Goal: Task Accomplishment & Management: Manage account settings

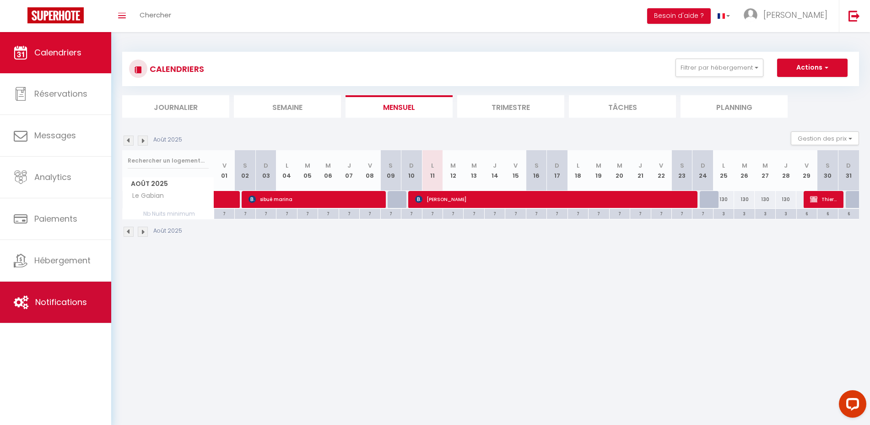
click at [78, 303] on span "Notifications" at bounding box center [61, 301] width 52 height 11
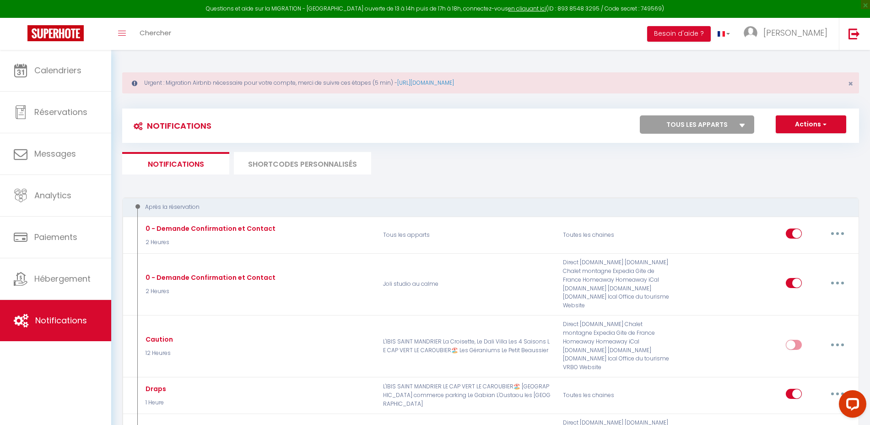
select select
checkbox input "false"
select select
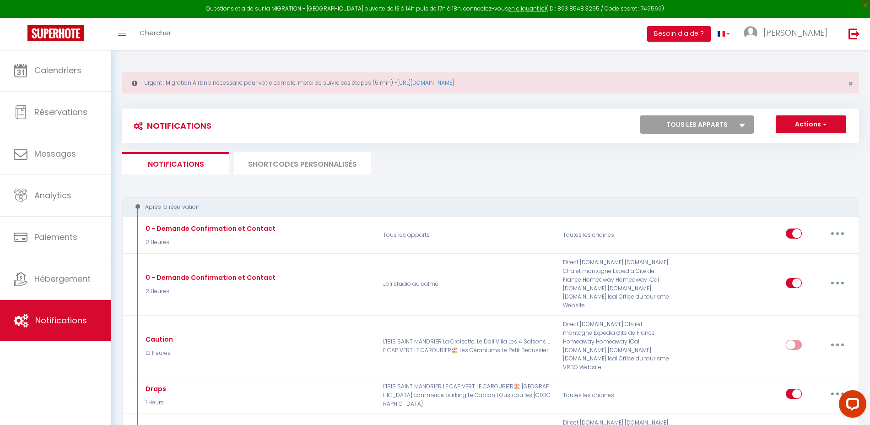
checkbox input "false"
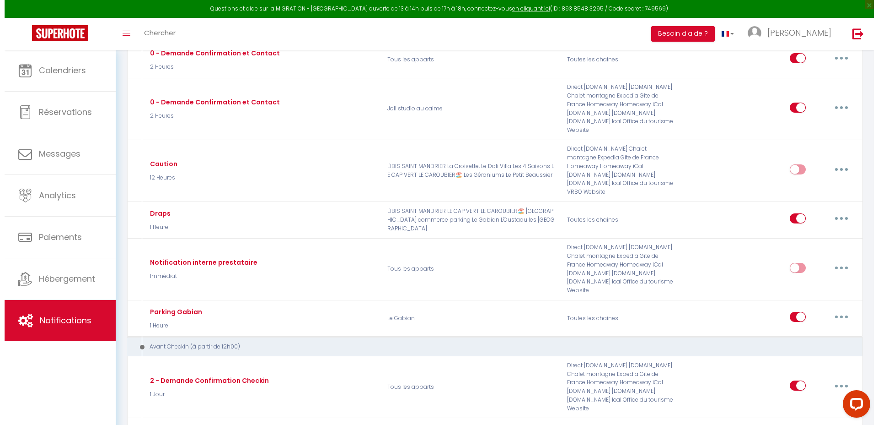
scroll to position [178, 0]
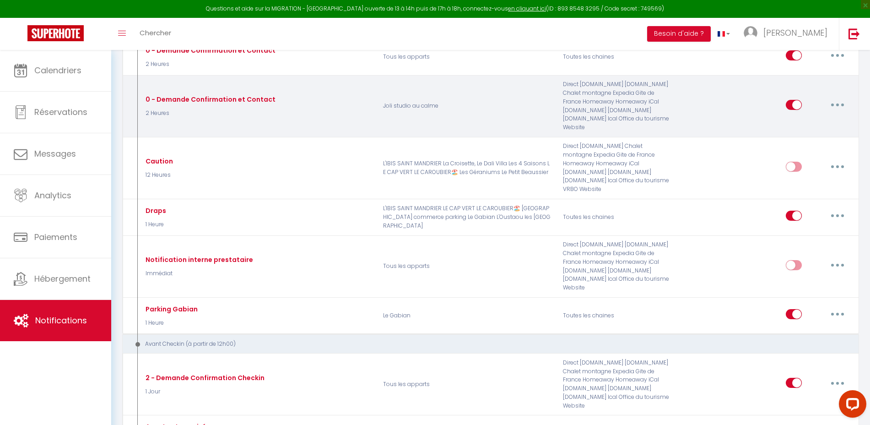
click at [839, 102] on button "button" at bounding box center [837, 104] width 26 height 15
click at [813, 124] on link "Editer" at bounding box center [814, 126] width 68 height 16
type input "0 - Demande Confirmation et Contact"
select select "2 Heures"
select select "if_booking_is_paid"
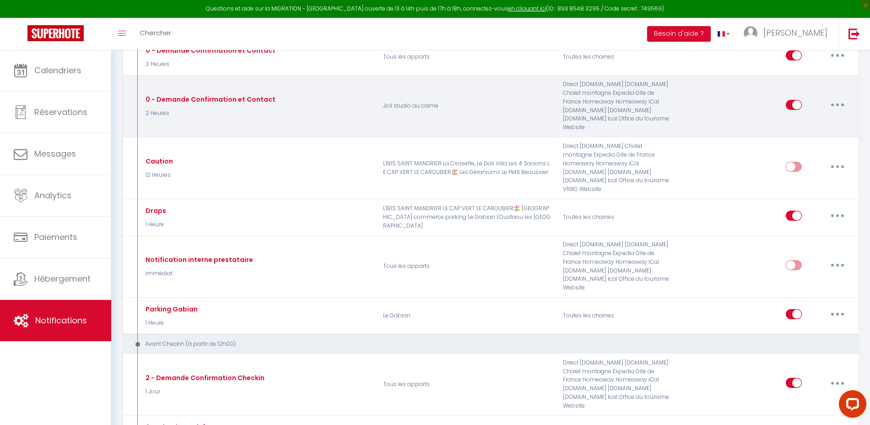
checkbox input "true"
checkbox input "false"
radio input "true"
type input "Merci de confirmer votre réservation - [BOOKING:ID] - [GUEST:FIRST_NAME] [GUEST…"
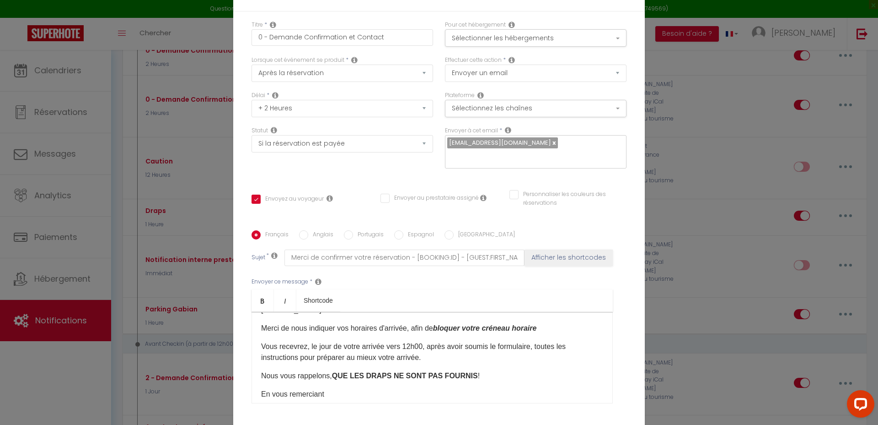
scroll to position [97, 0]
drag, startPoint x: 472, startPoint y: 352, endPoint x: 255, endPoint y: 346, distance: 217.4
click at [255, 346] on div "Bonjour [GUEST:FIRST_NAME], IMPORTANT : Afin de confirmer votre réservation au …" at bounding box center [432, 358] width 361 height 92
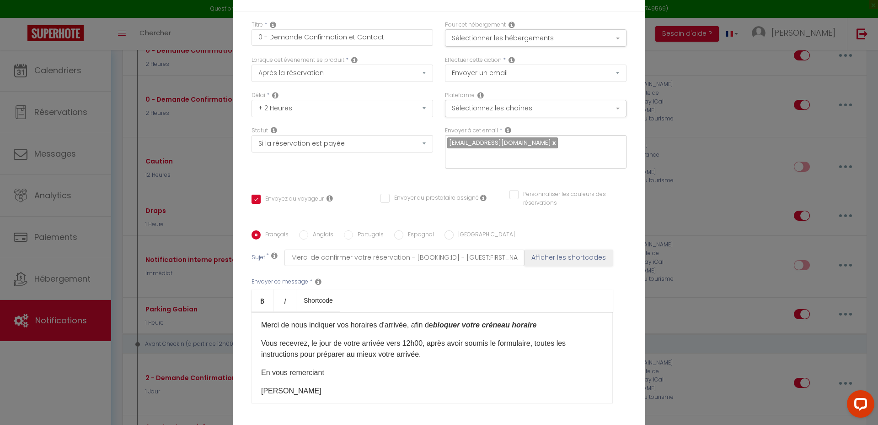
scroll to position [69, 0]
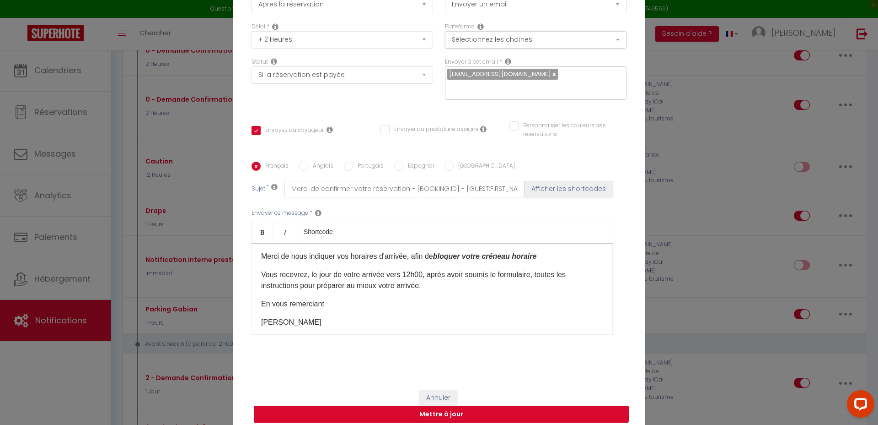
click at [472, 405] on button "Mettre à jour" at bounding box center [441, 413] width 375 height 17
checkbox input "true"
checkbox input "false"
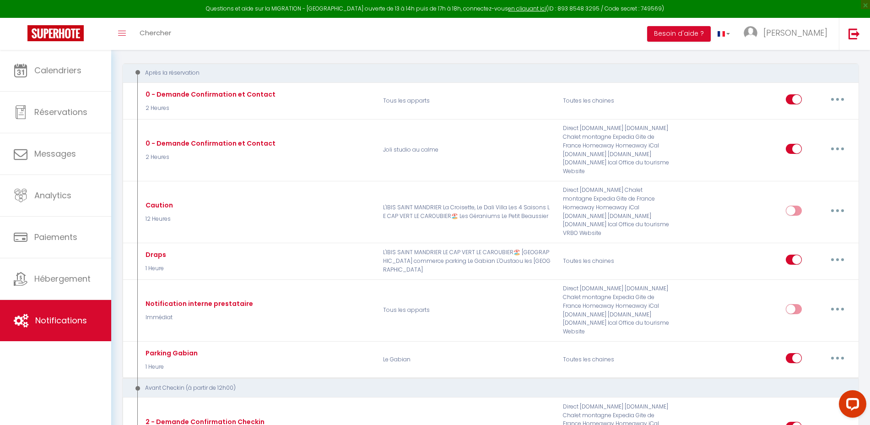
scroll to position [139, 0]
